Goal: Task Accomplishment & Management: Complete application form

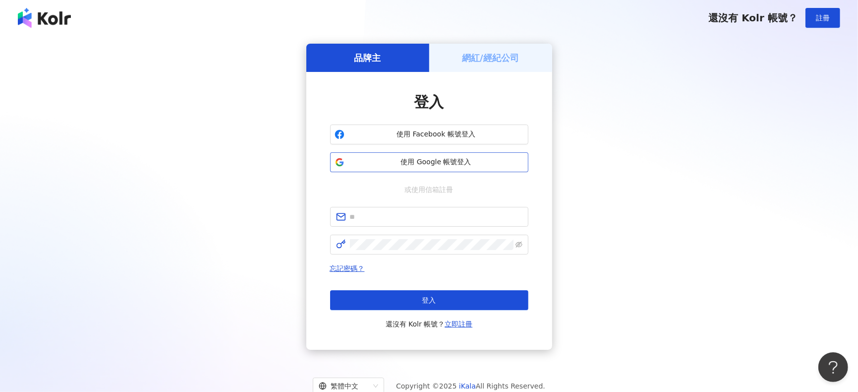
click at [390, 157] on button "使用 Google 帳號登入" at bounding box center [429, 162] width 198 height 20
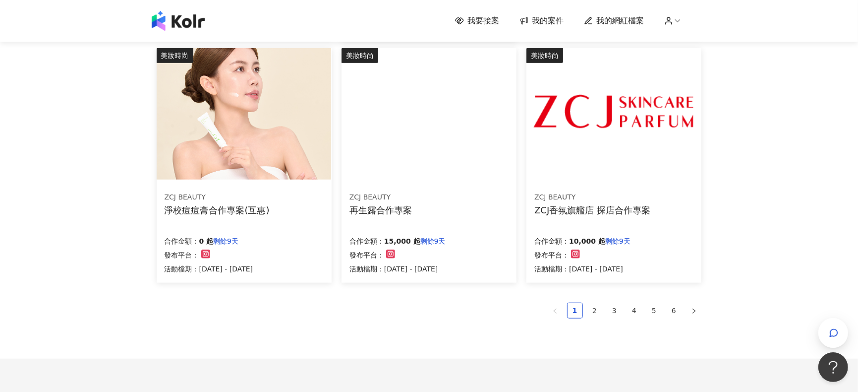
scroll to position [595, 0]
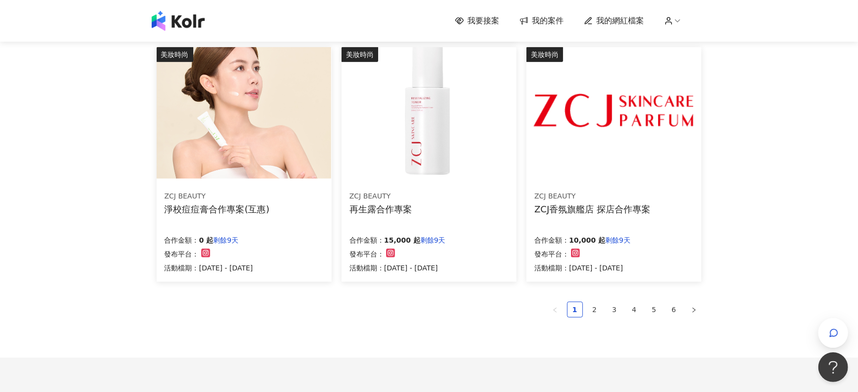
click at [411, 128] on img at bounding box center [429, 112] width 175 height 131
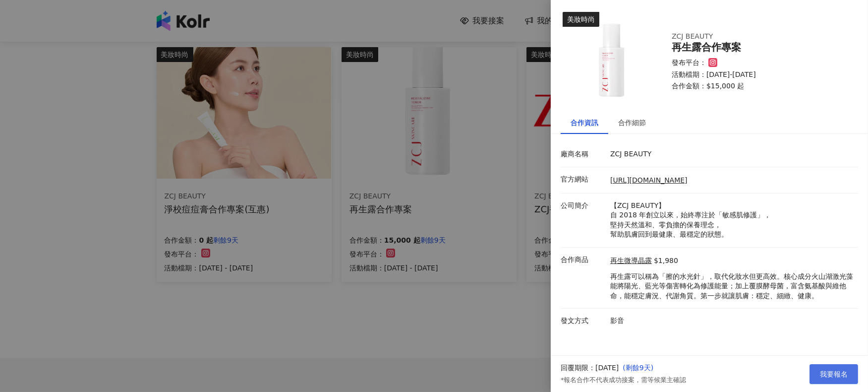
click at [826, 375] on span "我要報名" at bounding box center [834, 374] width 28 height 8
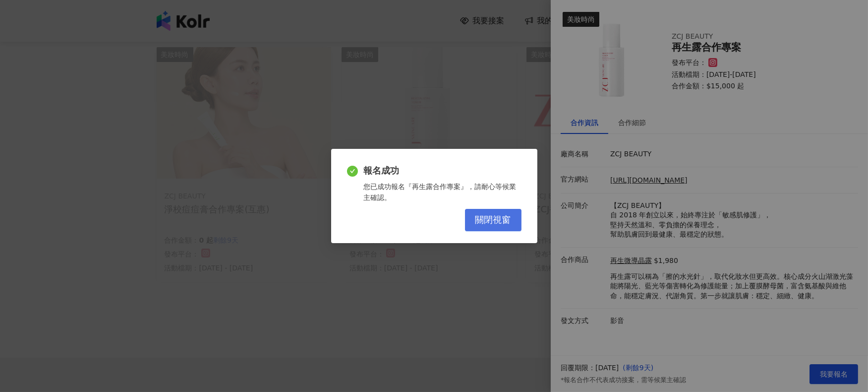
click at [512, 213] on button "關閉視窗" at bounding box center [493, 220] width 57 height 22
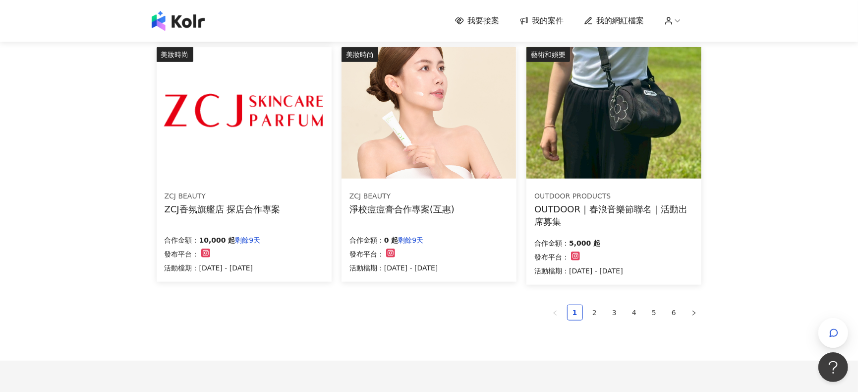
click at [437, 143] on img at bounding box center [429, 112] width 175 height 131
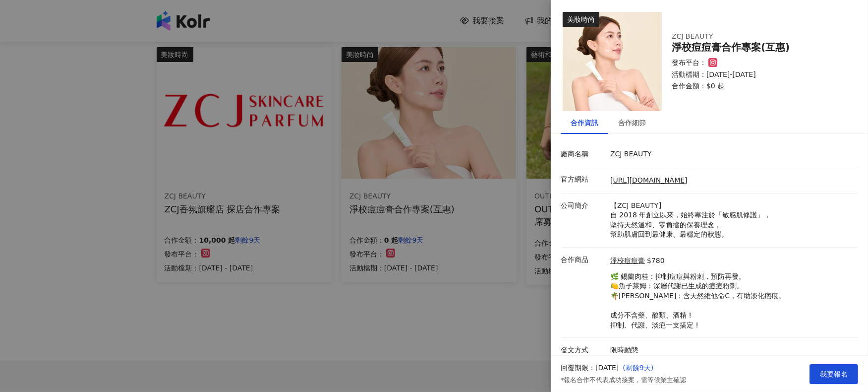
click at [460, 324] on div at bounding box center [434, 196] width 868 height 392
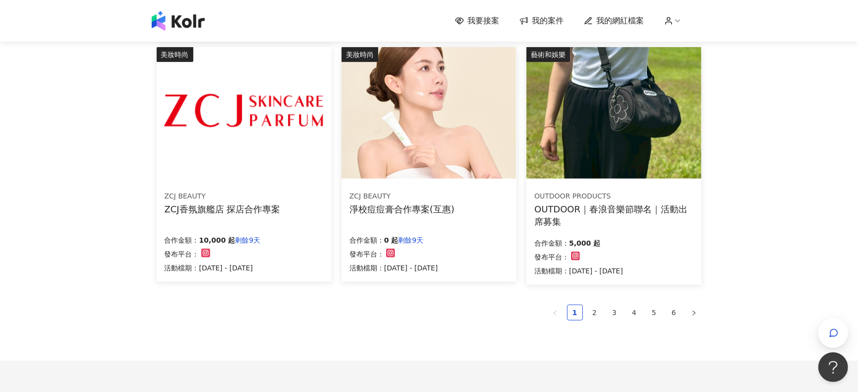
click at [287, 129] on img at bounding box center [244, 112] width 175 height 131
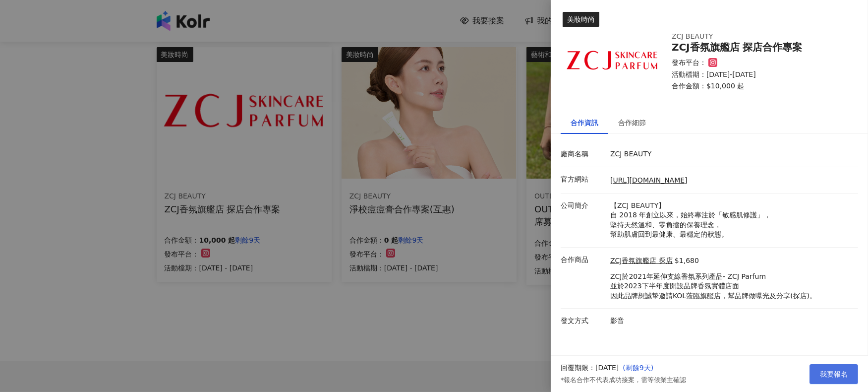
click at [840, 373] on span "我要報名" at bounding box center [834, 374] width 28 height 8
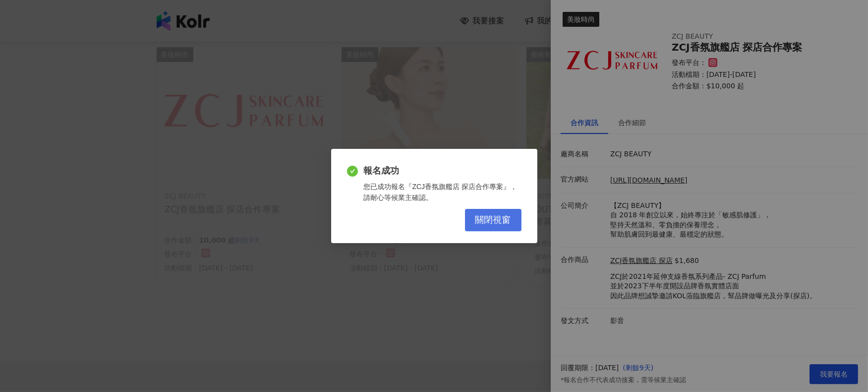
click at [482, 213] on button "關閉視窗" at bounding box center [493, 220] width 57 height 22
